Goal: Task Accomplishment & Management: Manage account settings

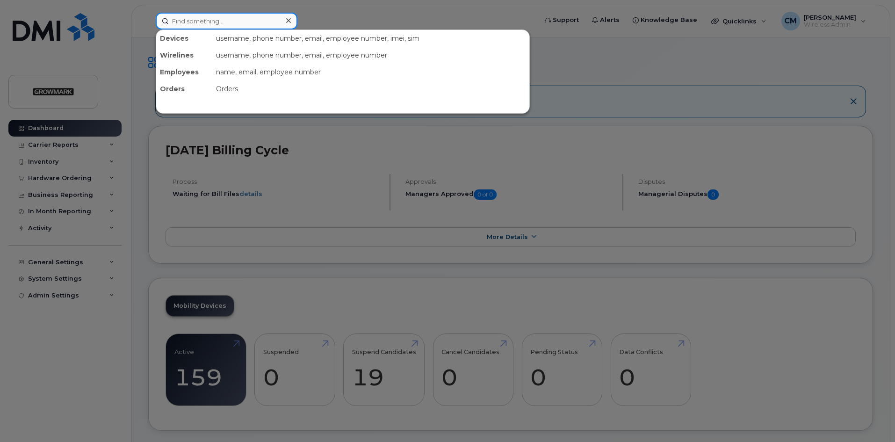
click at [215, 24] on input at bounding box center [227, 21] width 142 height 17
type input "1350"
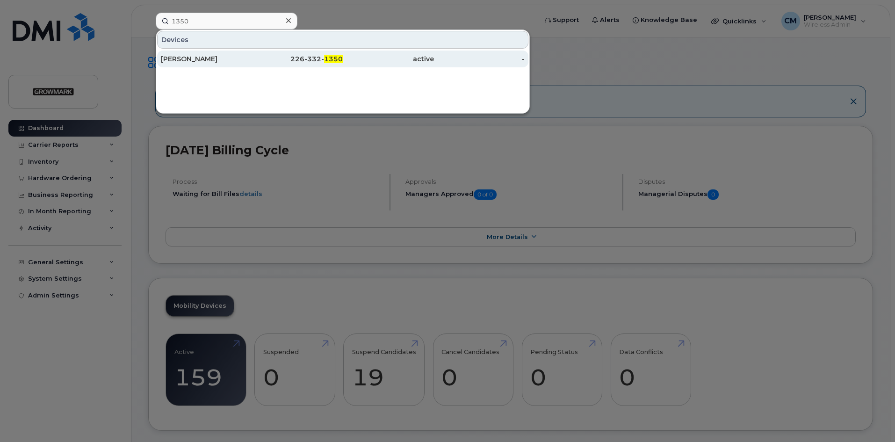
click at [191, 57] on div "[PERSON_NAME]" at bounding box center [206, 58] width 91 height 9
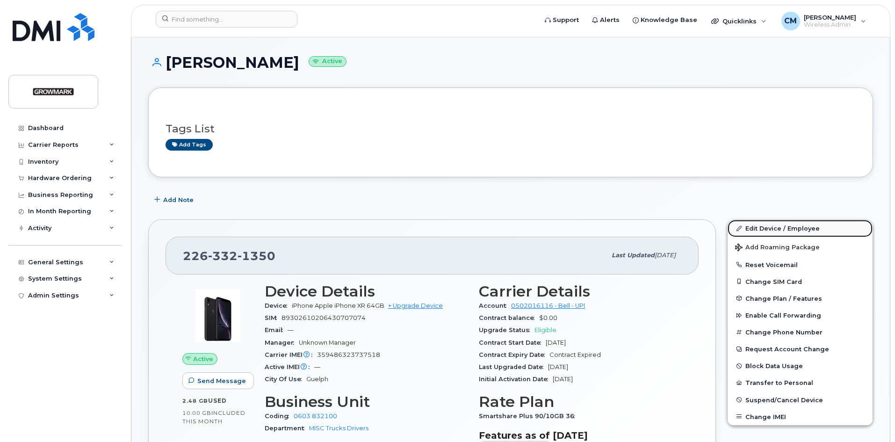
click at [769, 226] on link "Edit Device / Employee" at bounding box center [799, 228] width 145 height 17
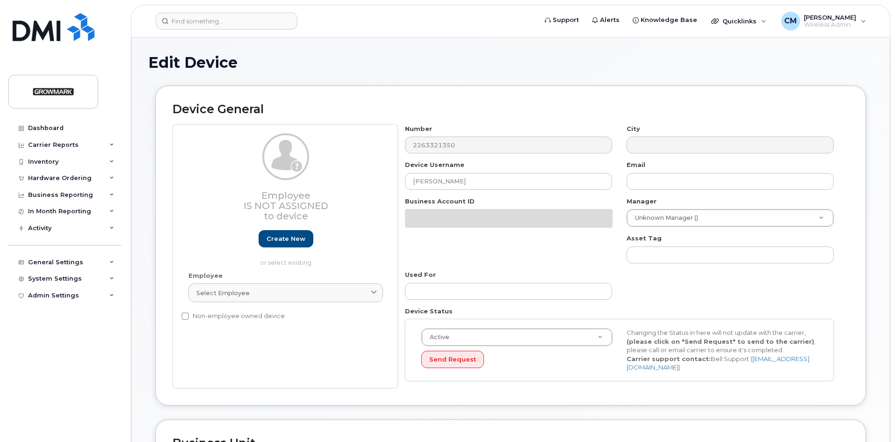
select select "7502430"
select select "7502453"
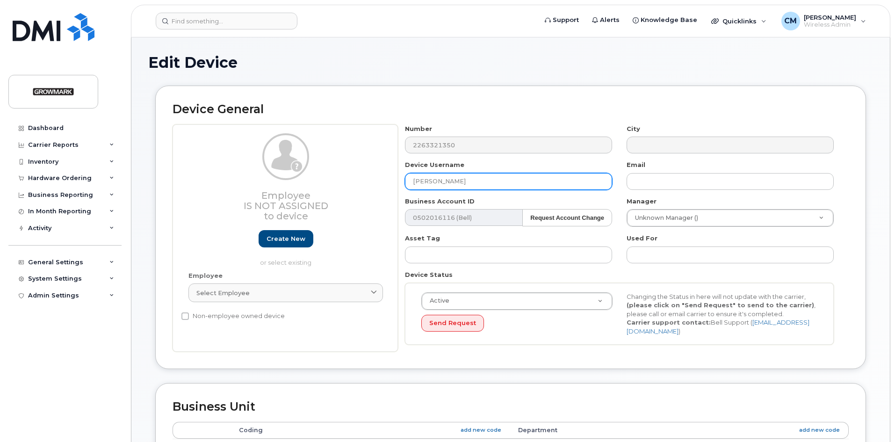
drag, startPoint x: 463, startPoint y: 182, endPoint x: 339, endPoint y: 182, distance: 123.9
click at [339, 182] on div "Employee Is not assigned to device Create new or select existing Employee Selec…" at bounding box center [510, 238] width 676 height 228
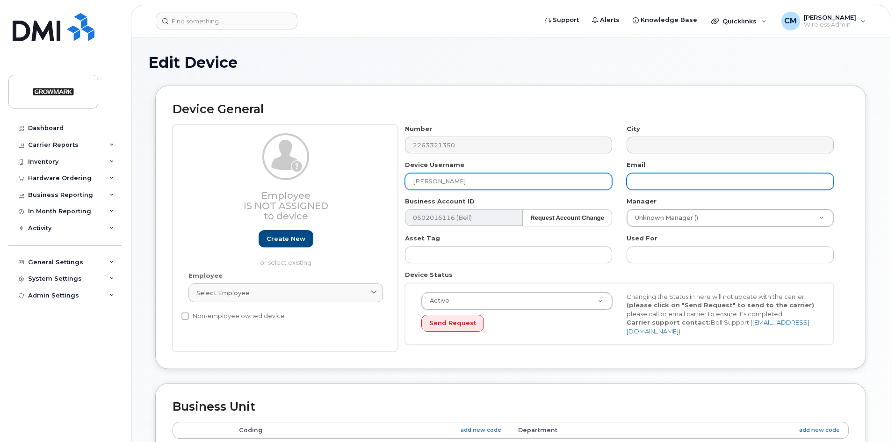
type input "[PERSON_NAME]"
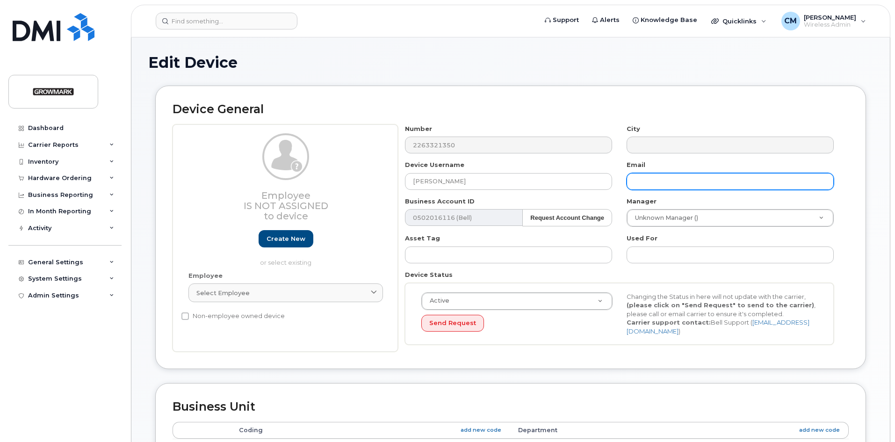
drag, startPoint x: 681, startPoint y: 182, endPoint x: 671, endPoint y: 184, distance: 10.4
click at [681, 182] on input "text" at bounding box center [729, 181] width 207 height 17
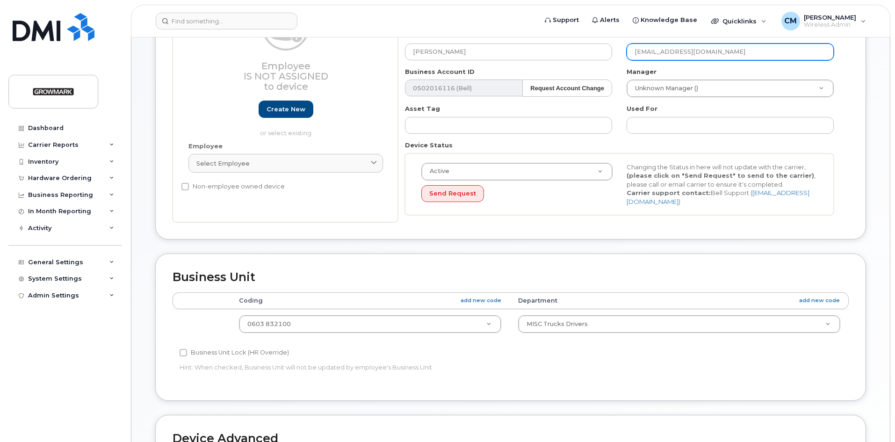
scroll to position [187, 0]
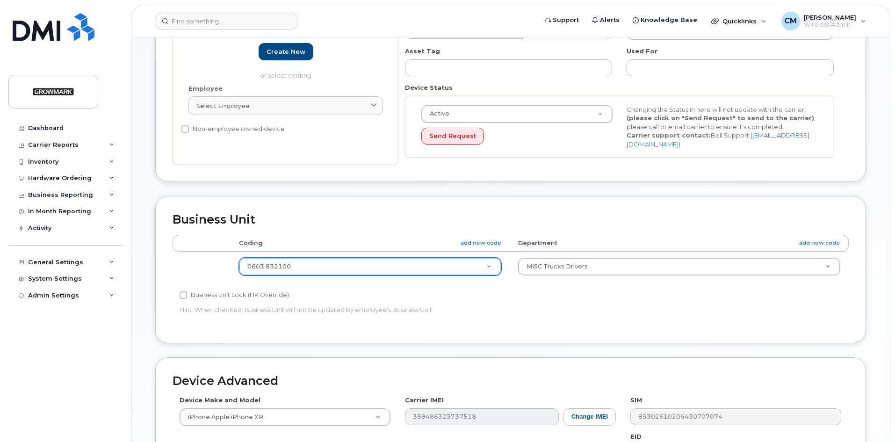
type input "[EMAIL_ADDRESS][DOMAIN_NAME]"
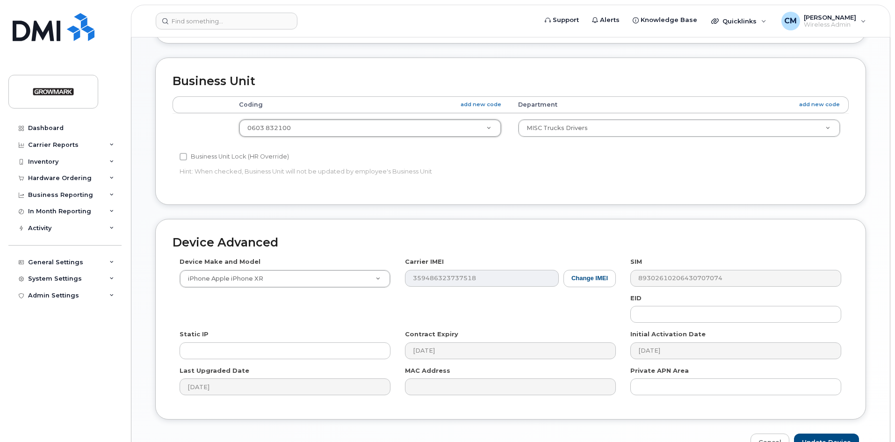
scroll to position [377, 0]
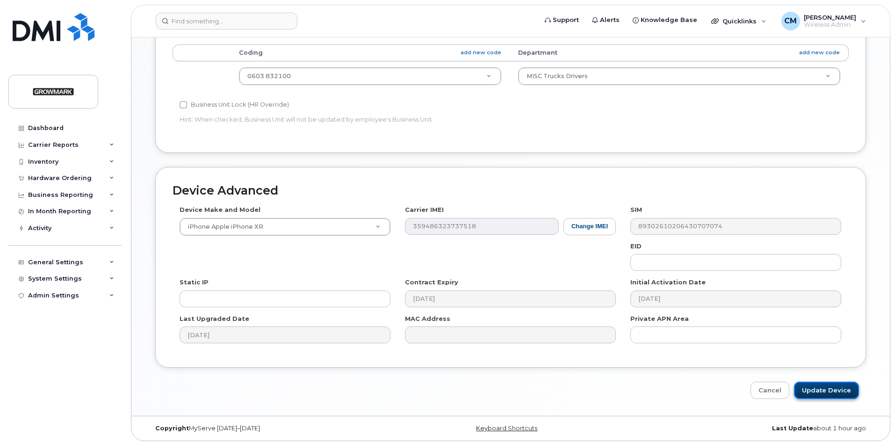
click at [831, 383] on input "Update Device" at bounding box center [826, 389] width 65 height 17
type input "Saving..."
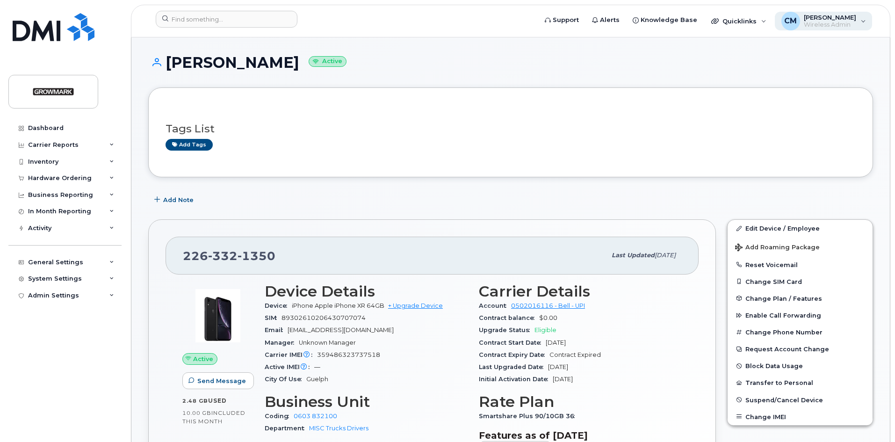
click at [838, 22] on span "Wireless Admin" at bounding box center [829, 24] width 52 height 7
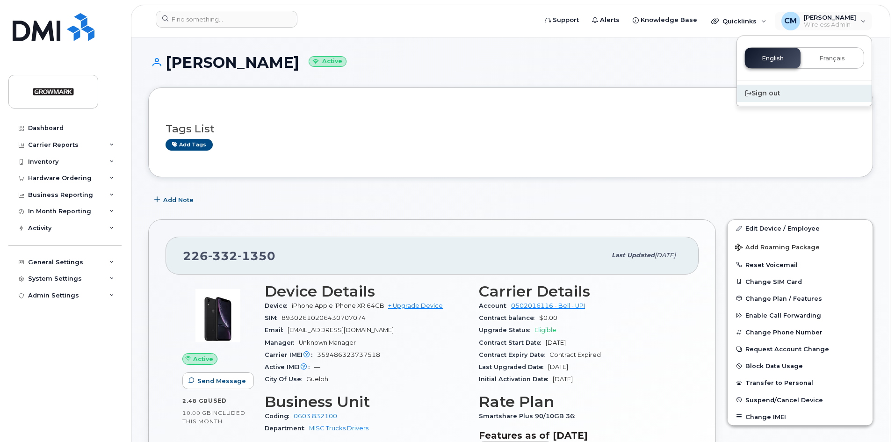
click at [764, 93] on div "Sign out" at bounding box center [804, 93] width 135 height 17
